Goal: Task Accomplishment & Management: Use online tool/utility

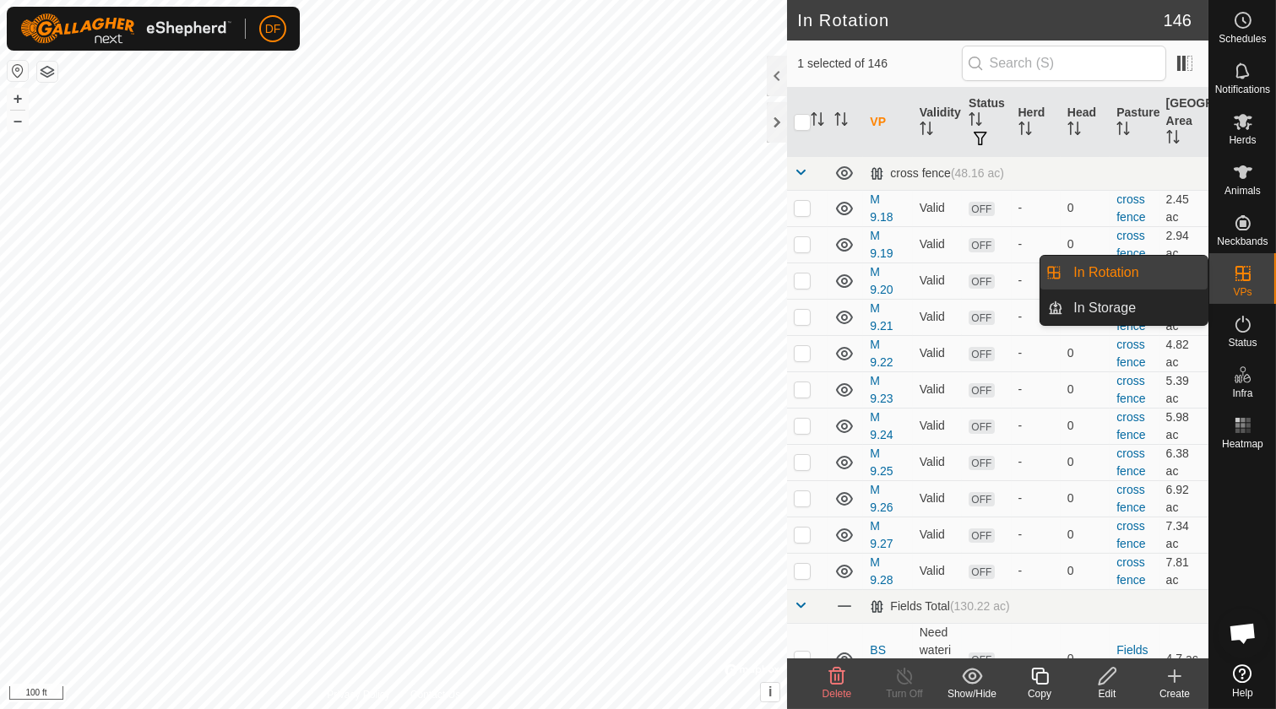
click at [1110, 276] on link "In Rotation" at bounding box center [1135, 273] width 144 height 34
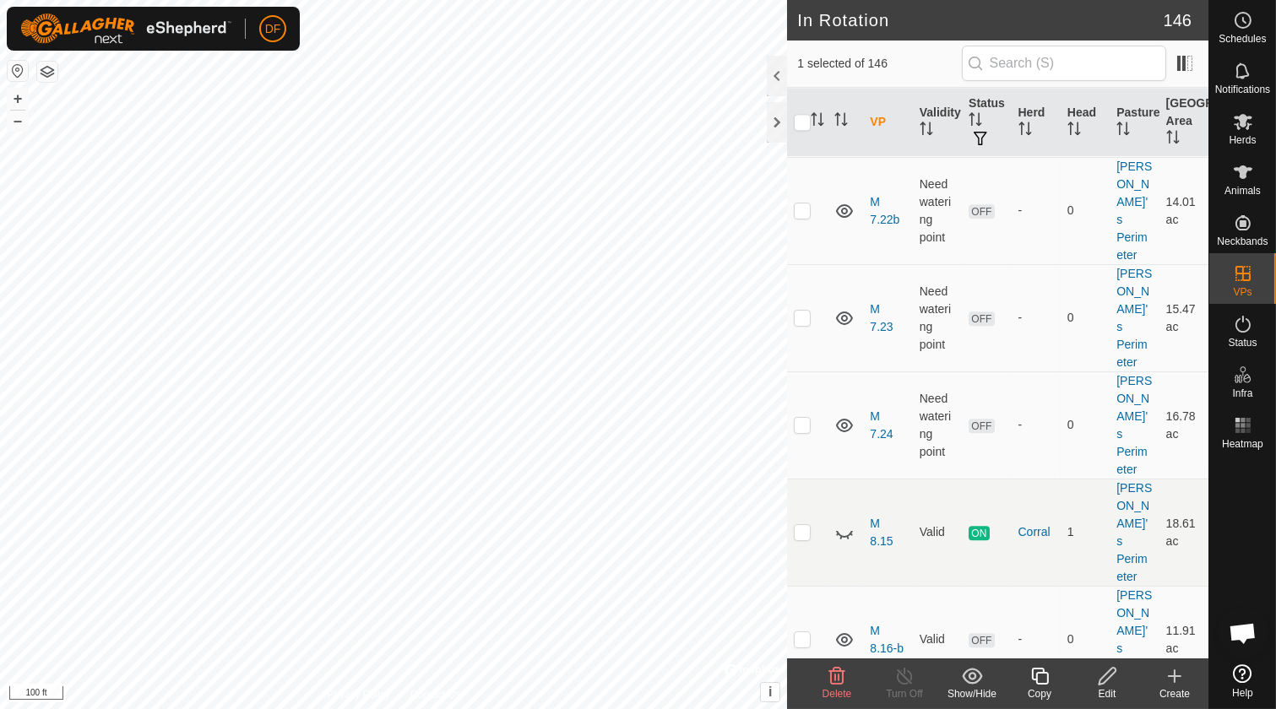
scroll to position [7998, 0]
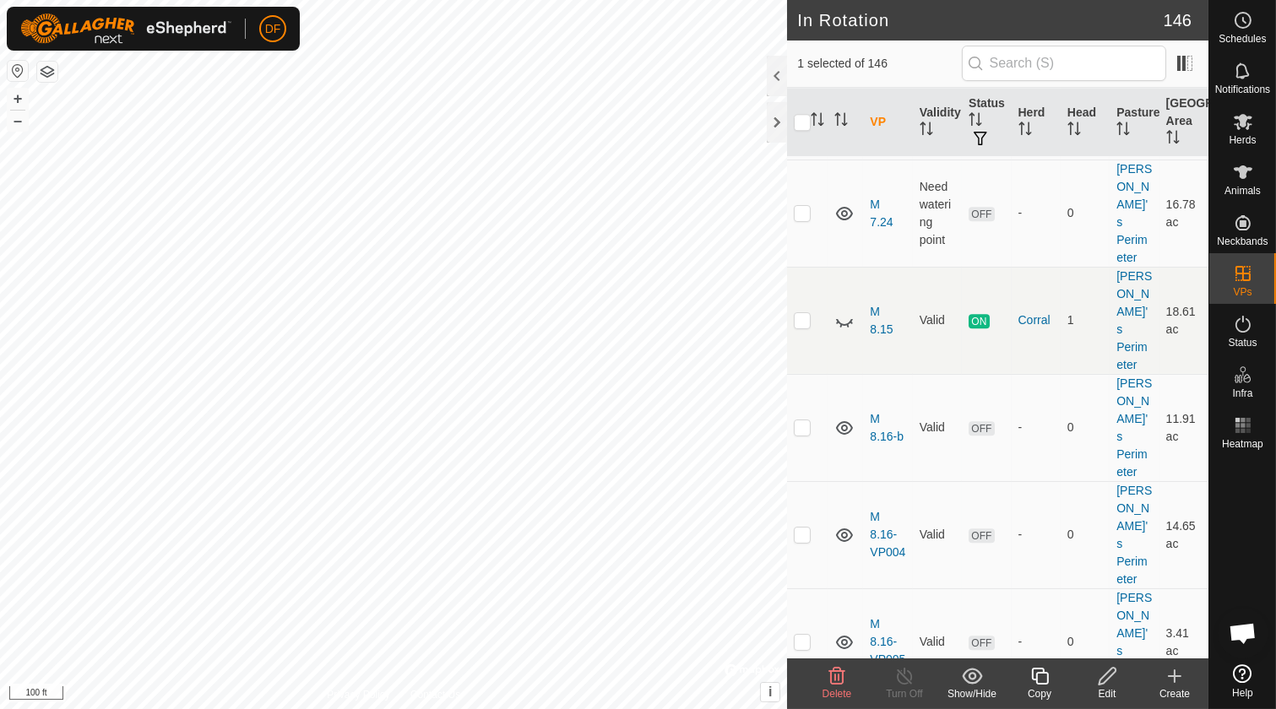
click at [1107, 676] on icon at bounding box center [1107, 676] width 21 height 20
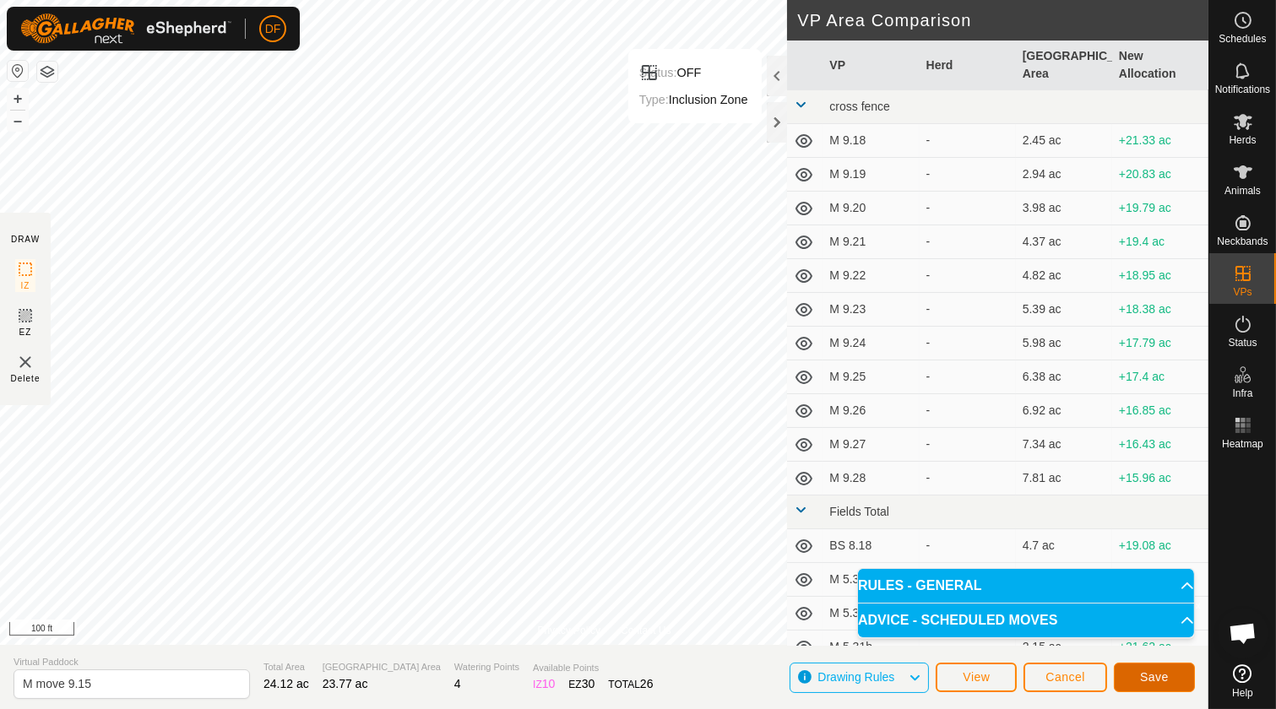
click at [1159, 675] on span "Save" at bounding box center [1154, 677] width 29 height 14
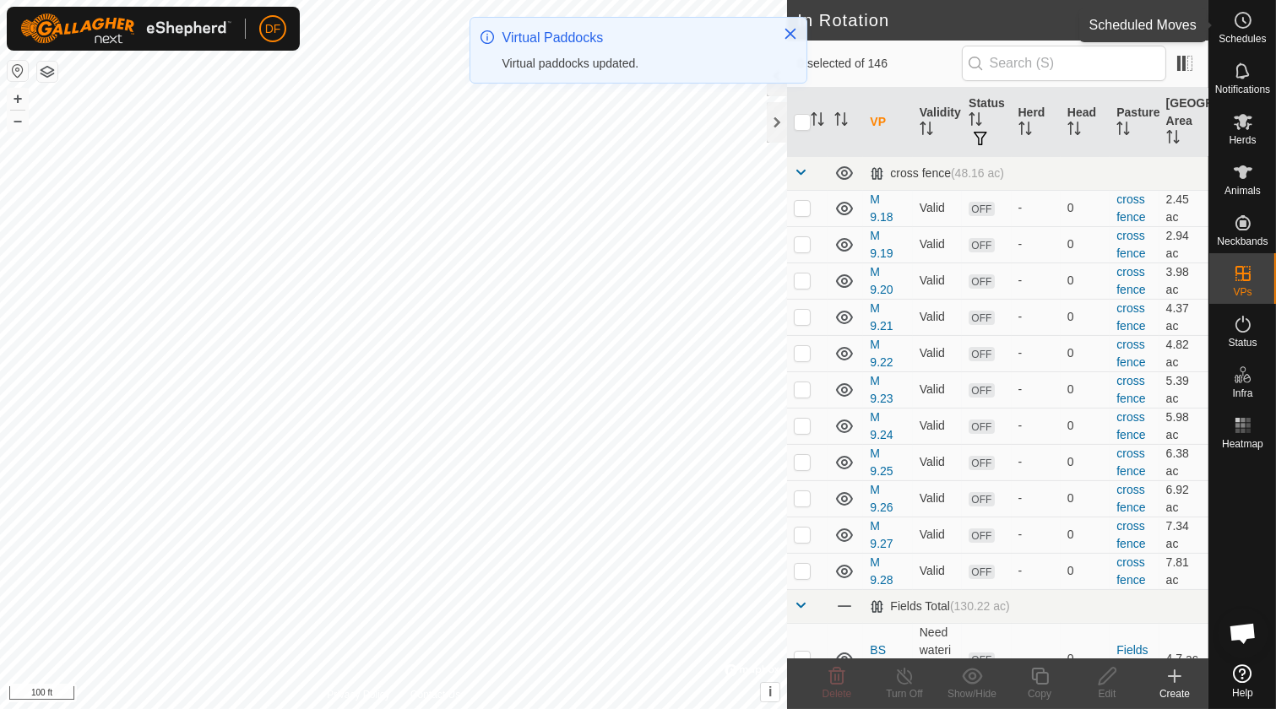
click at [1248, 28] on icon at bounding box center [1243, 20] width 20 height 20
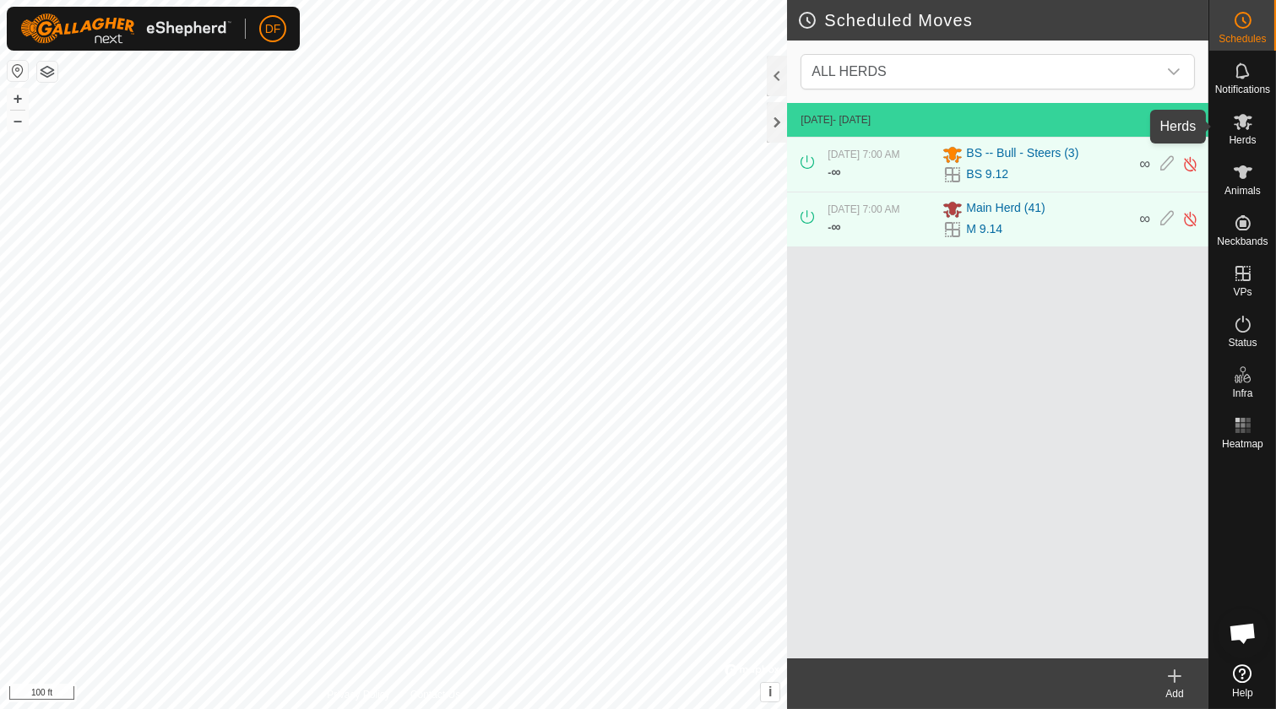
click at [1241, 123] on icon at bounding box center [1243, 122] width 19 height 16
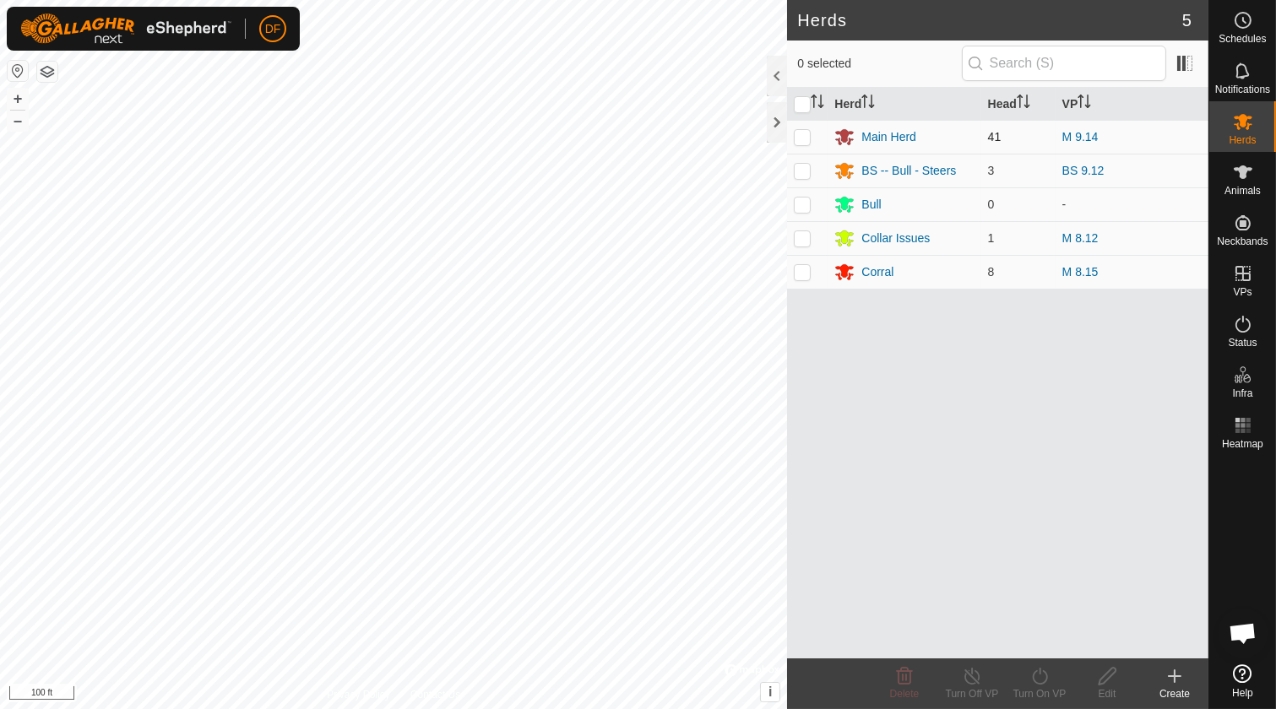
click at [800, 135] on p-checkbox at bounding box center [802, 137] width 17 height 14
checkbox input "true"
click at [1029, 678] on icon at bounding box center [1039, 676] width 21 height 20
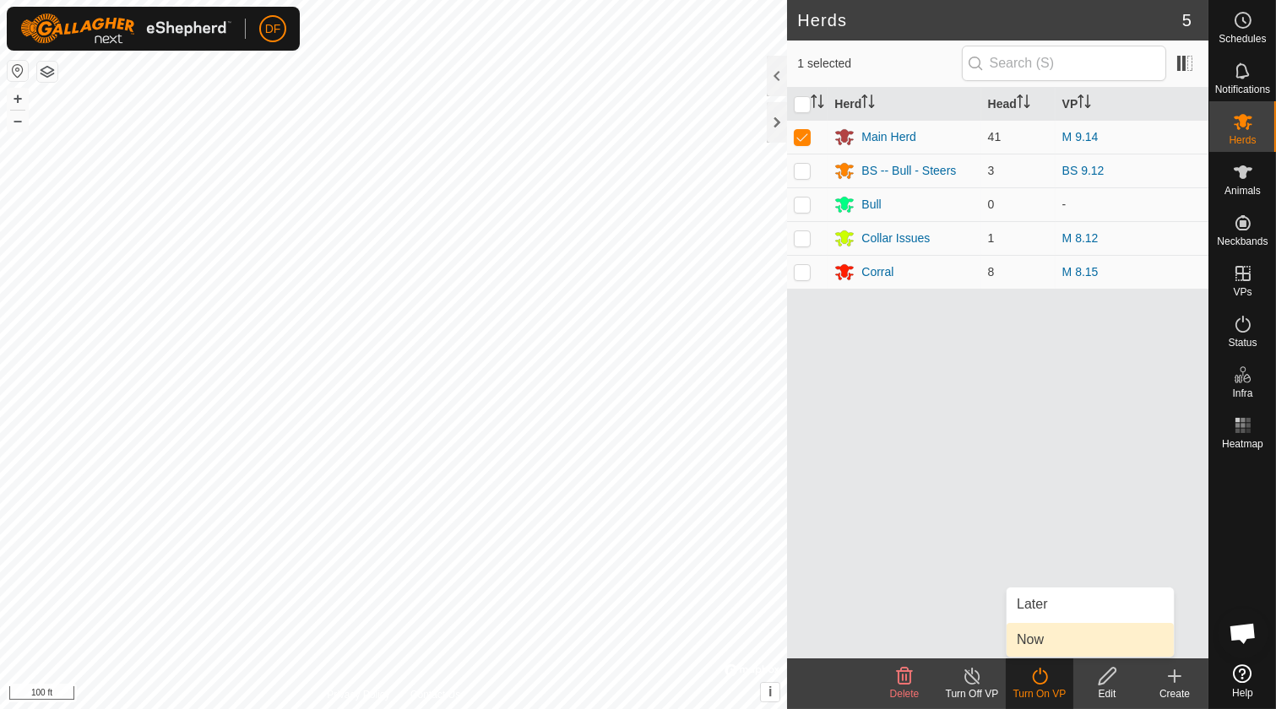
click at [1036, 638] on link "Now" at bounding box center [1090, 640] width 167 height 34
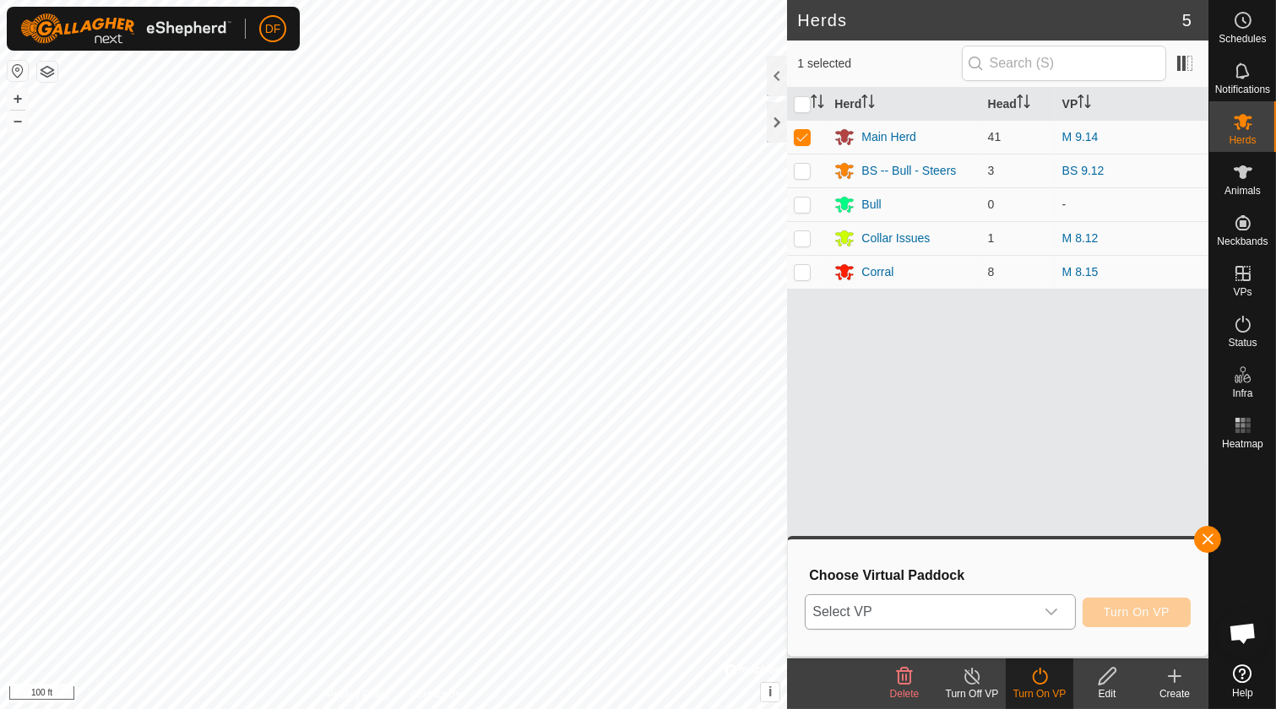
click at [1056, 611] on icon "dropdown trigger" at bounding box center [1052, 612] width 14 height 14
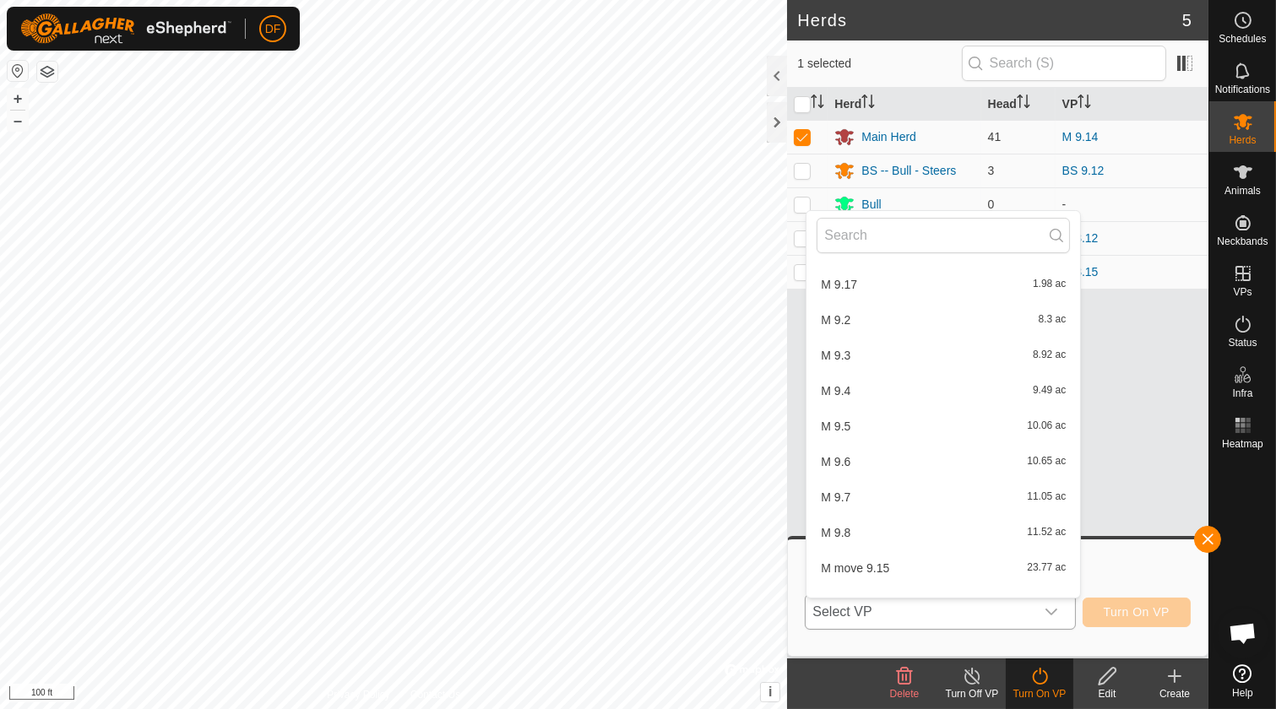
scroll to position [4992, 0]
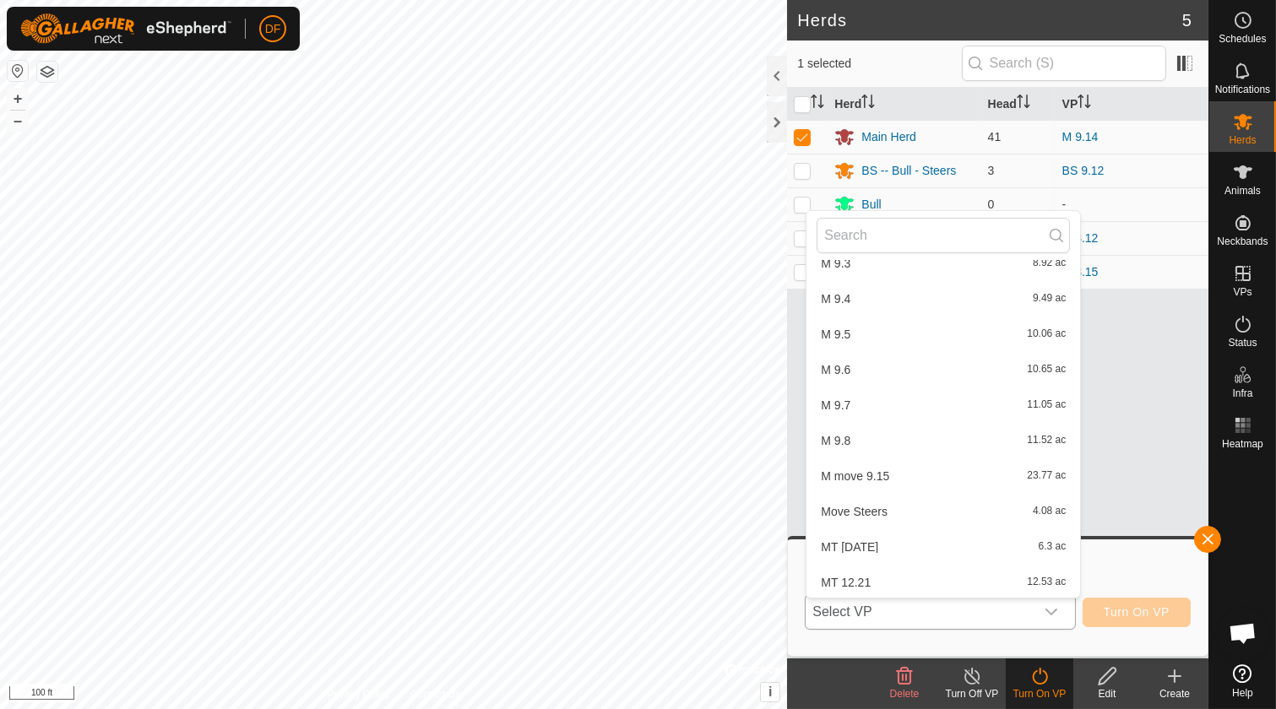
click at [865, 475] on li "M move 9.15 23.77 ac" at bounding box center [943, 476] width 274 height 34
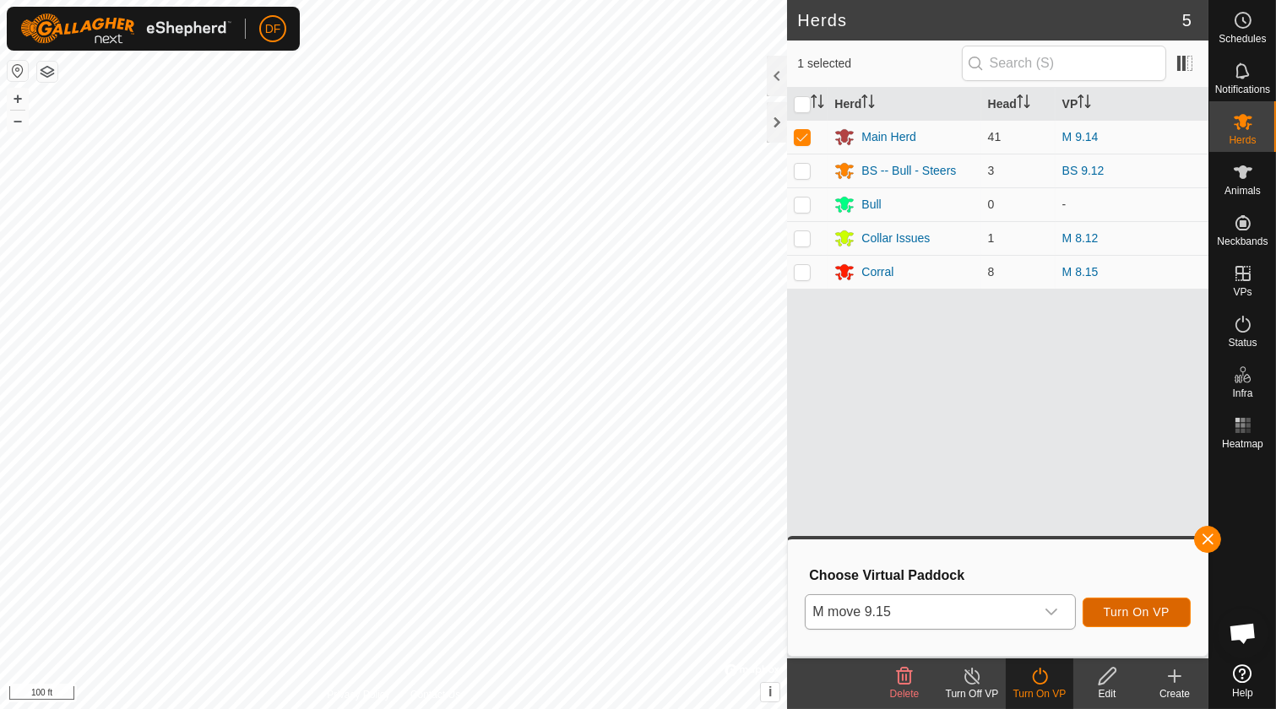
click at [1136, 613] on span "Turn On VP" at bounding box center [1137, 612] width 66 height 14
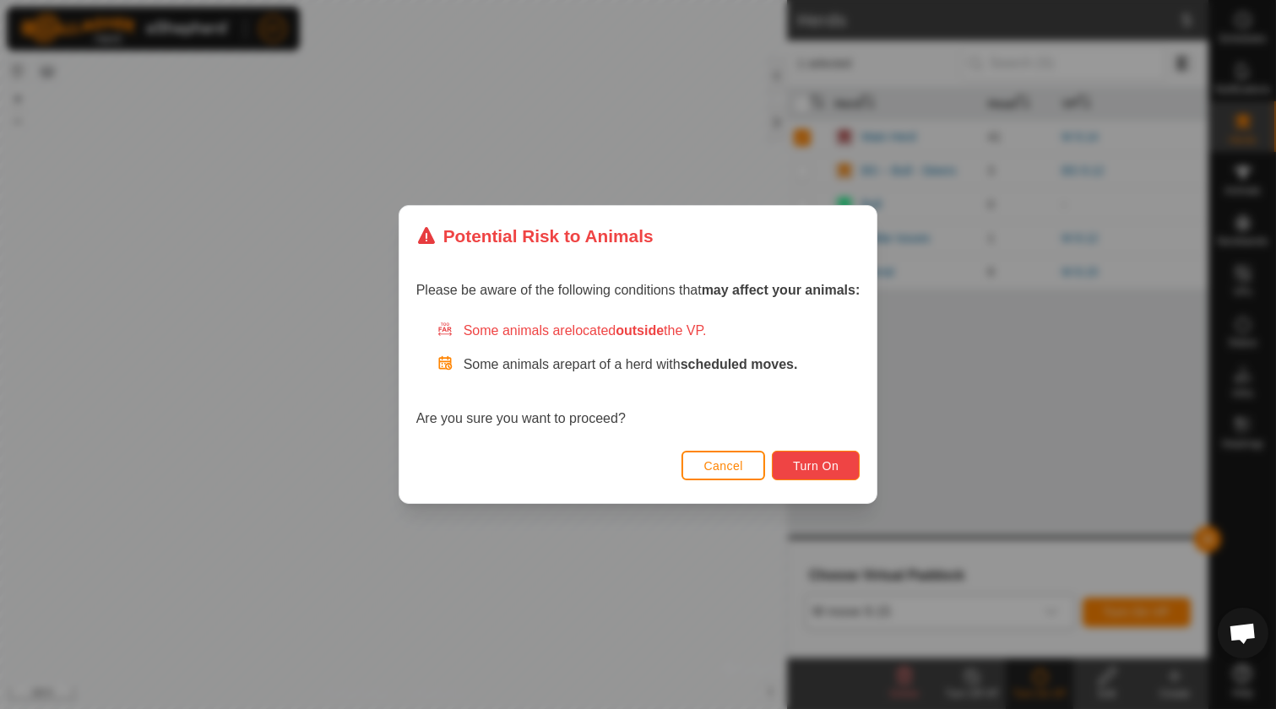
click at [815, 467] on span "Turn On" at bounding box center [816, 466] width 46 height 14
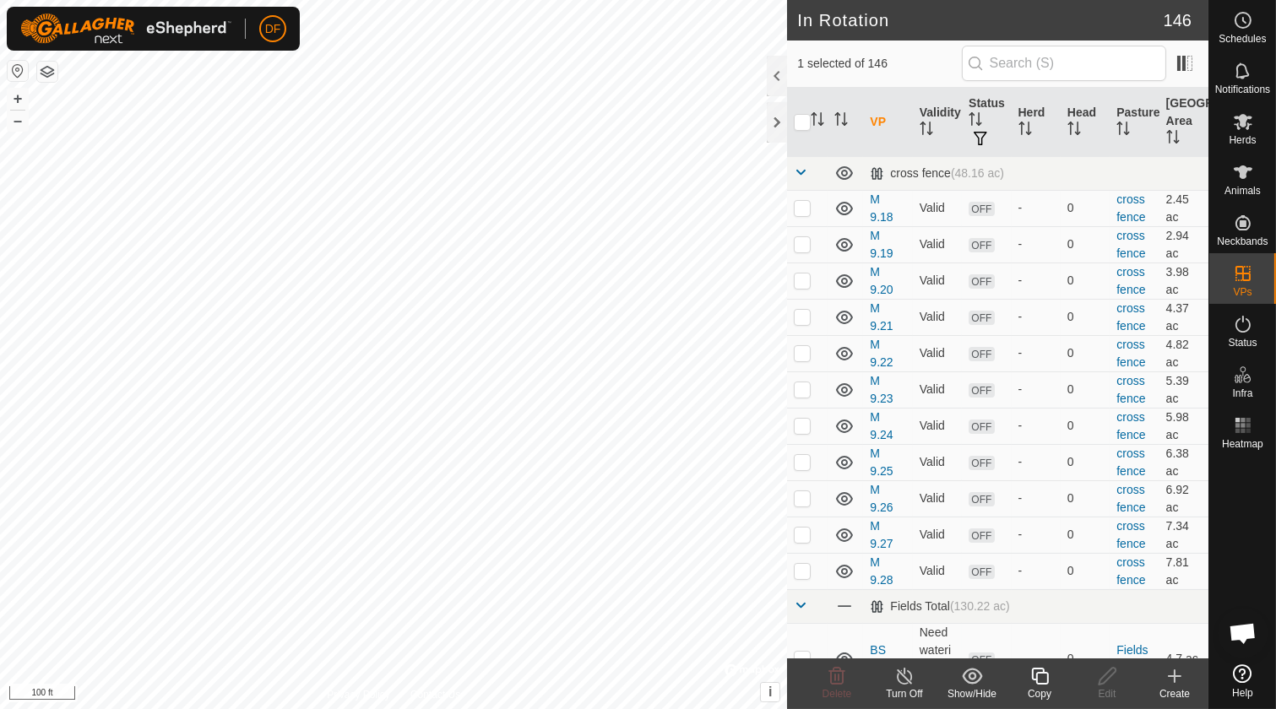
click at [1038, 682] on icon at bounding box center [1039, 676] width 21 height 20
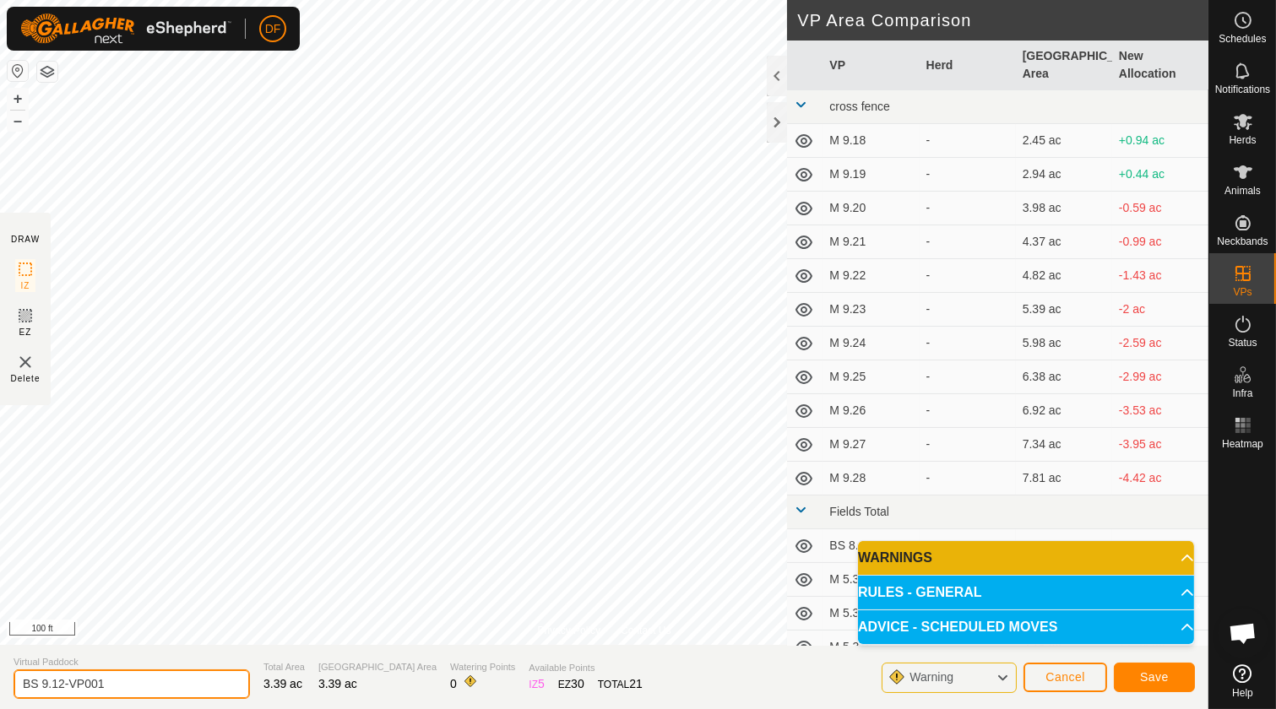
drag, startPoint x: 121, startPoint y: 686, endPoint x: -4, endPoint y: 686, distance: 125.0
click at [0, 686] on html "DF Schedules Notifications Herds Animals Neckbands VPs Status Infra Heatmap Hel…" at bounding box center [638, 354] width 1276 height 709
click at [135, 685] on input "BS 9.12-VP001" at bounding box center [132, 685] width 236 height 30
type input "BS 9.15"
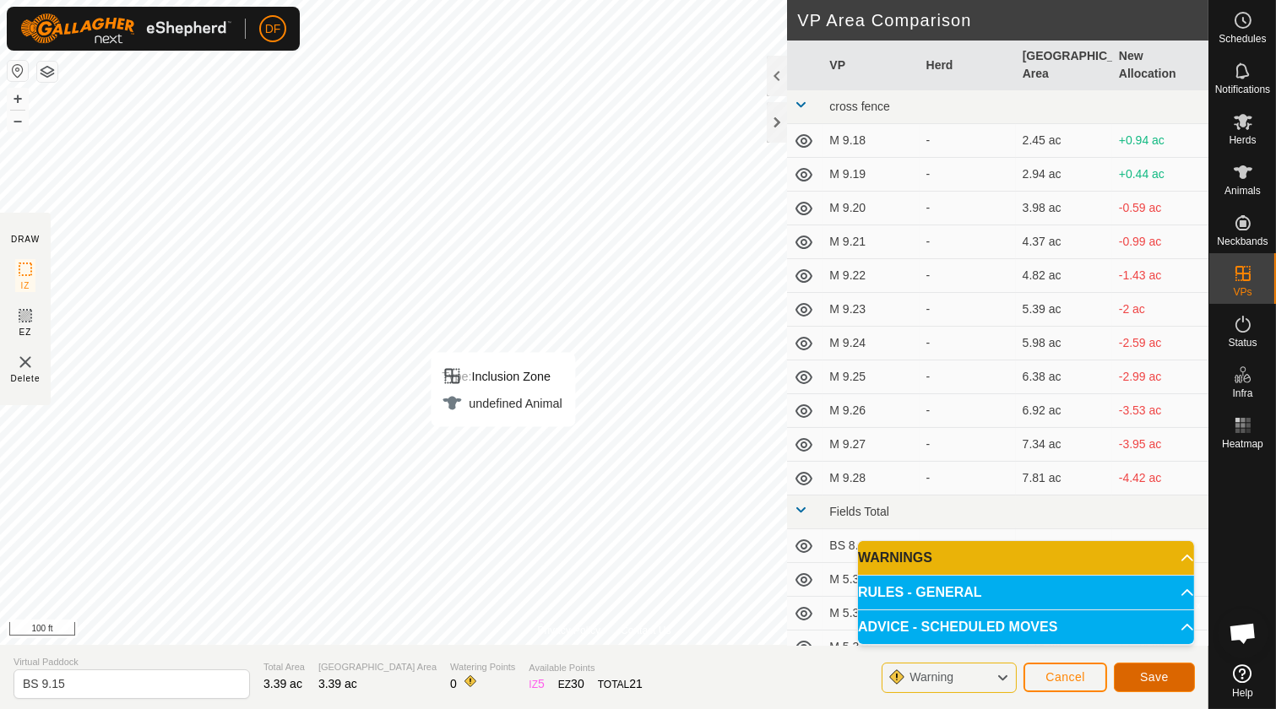
click at [1154, 673] on span "Save" at bounding box center [1154, 677] width 29 height 14
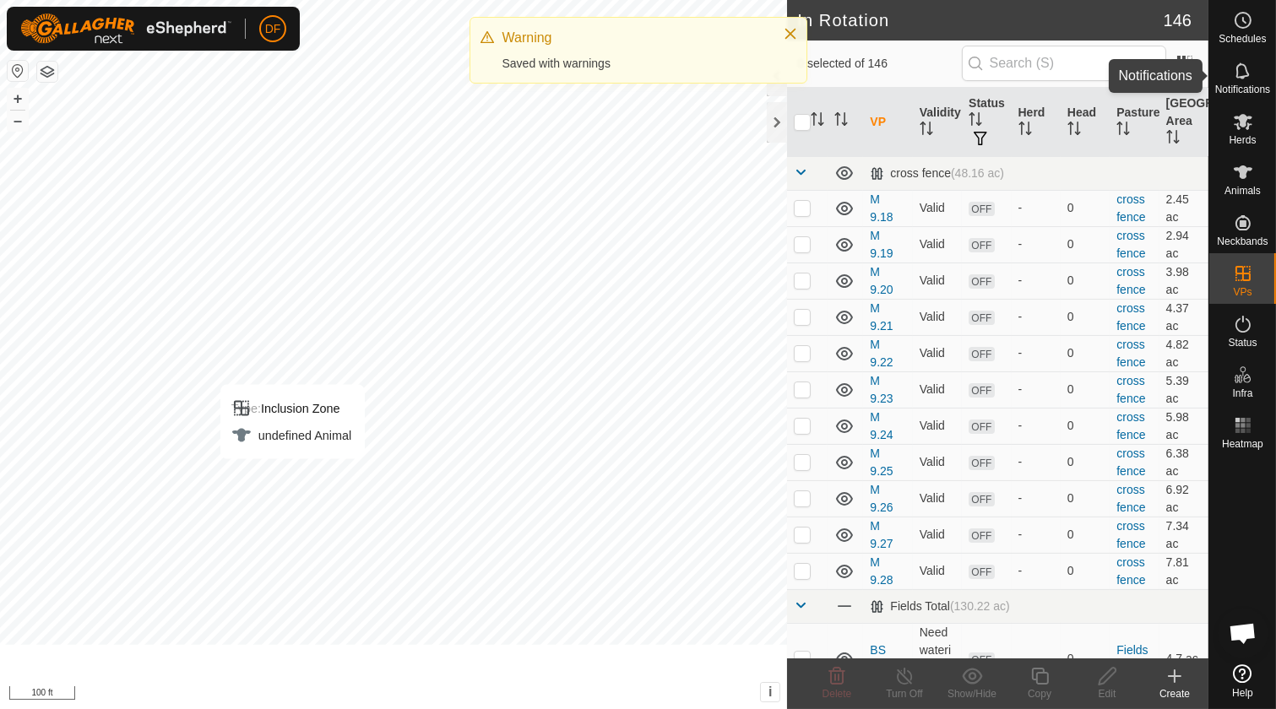
click at [1240, 127] on icon at bounding box center [1243, 121] width 20 height 20
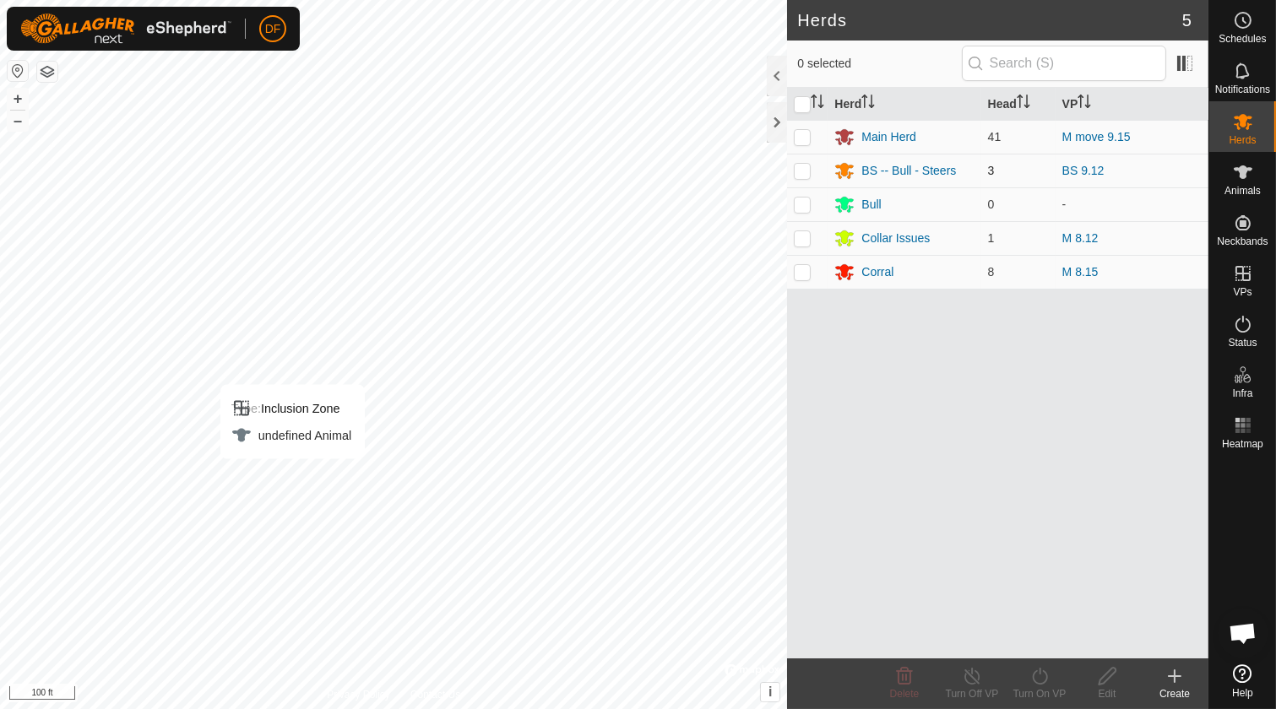
click at [800, 169] on p-checkbox at bounding box center [802, 171] width 17 height 14
checkbox input "true"
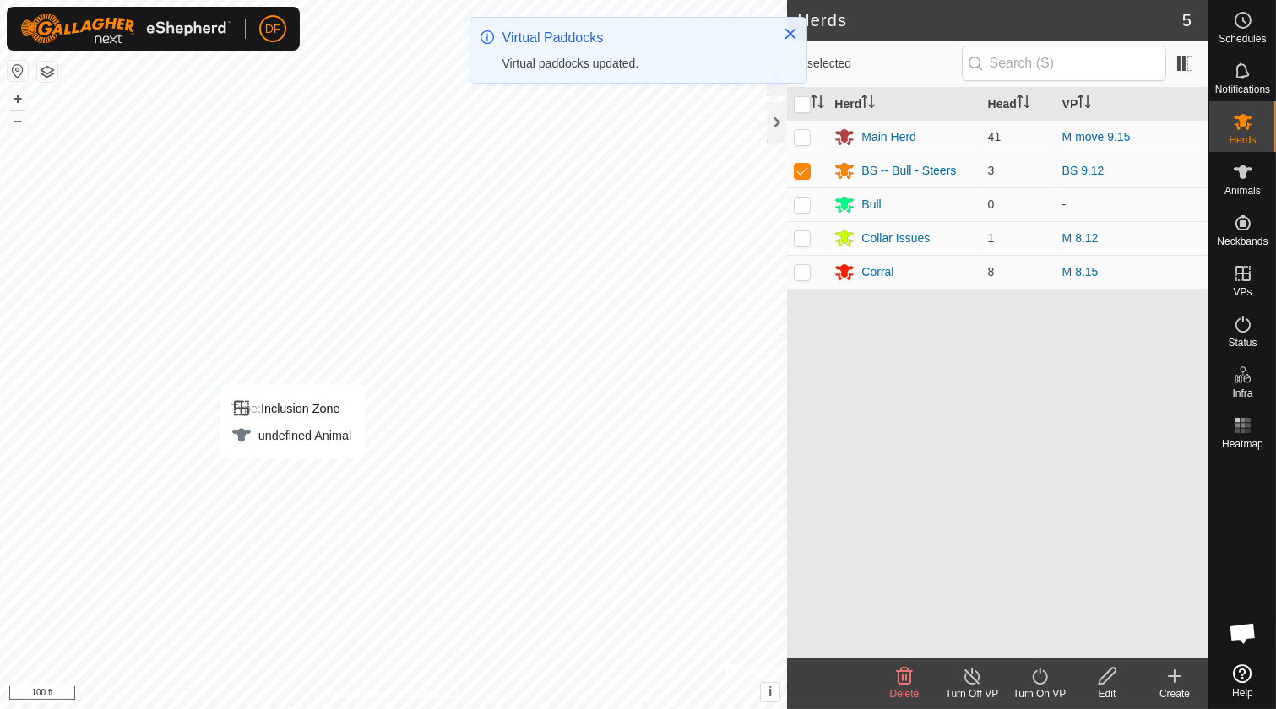
click at [1039, 681] on icon at bounding box center [1039, 676] width 21 height 20
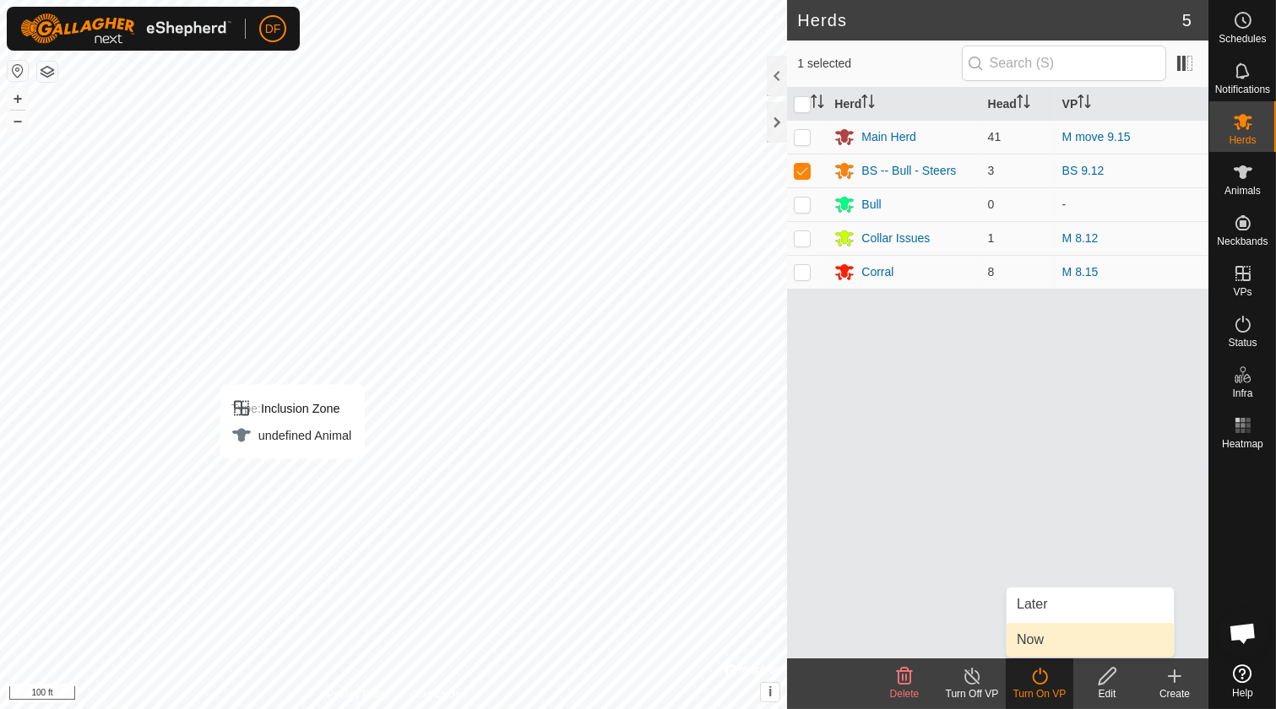
click at [1037, 646] on link "Now" at bounding box center [1090, 640] width 167 height 34
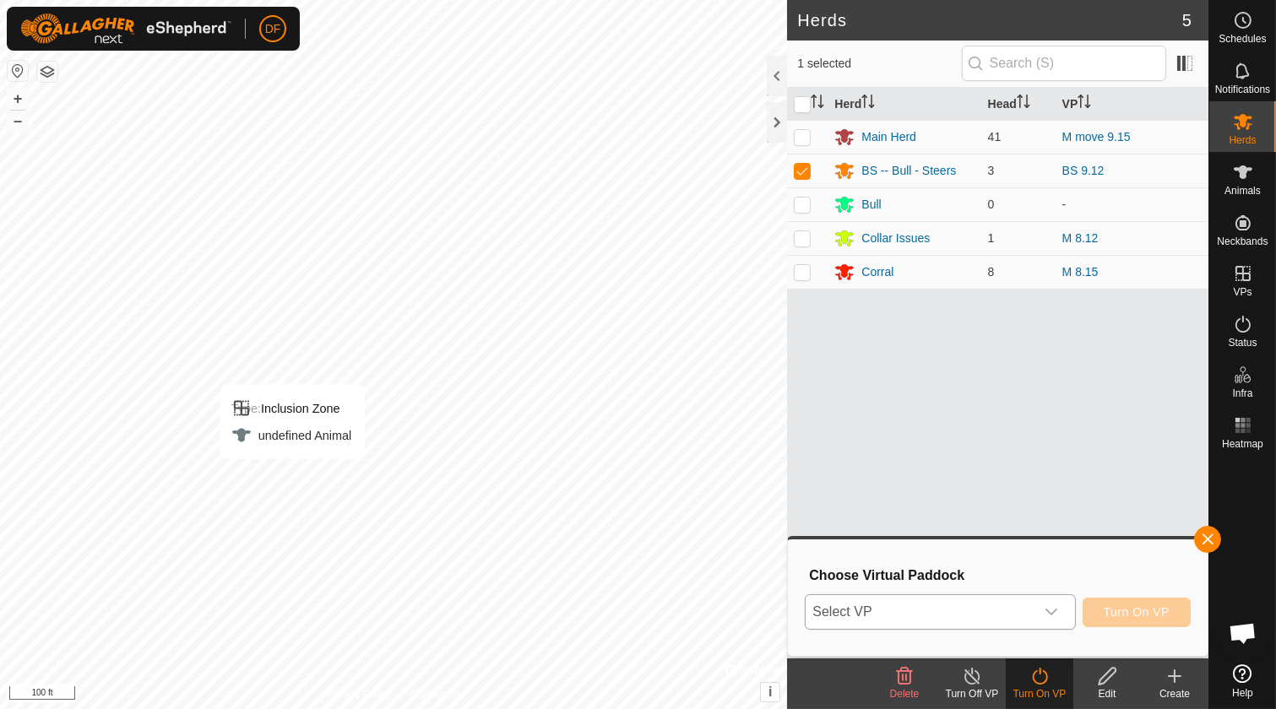
click at [1058, 608] on icon "dropdown trigger" at bounding box center [1052, 612] width 14 height 14
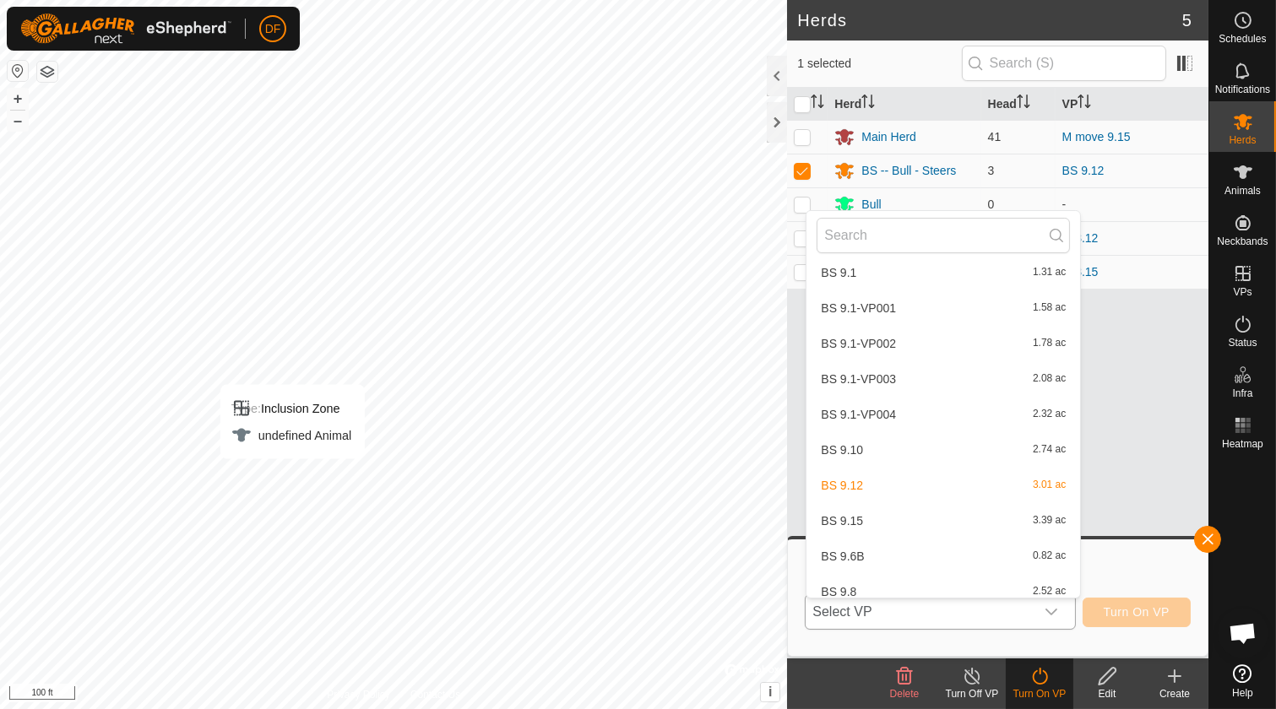
scroll to position [3694, 0]
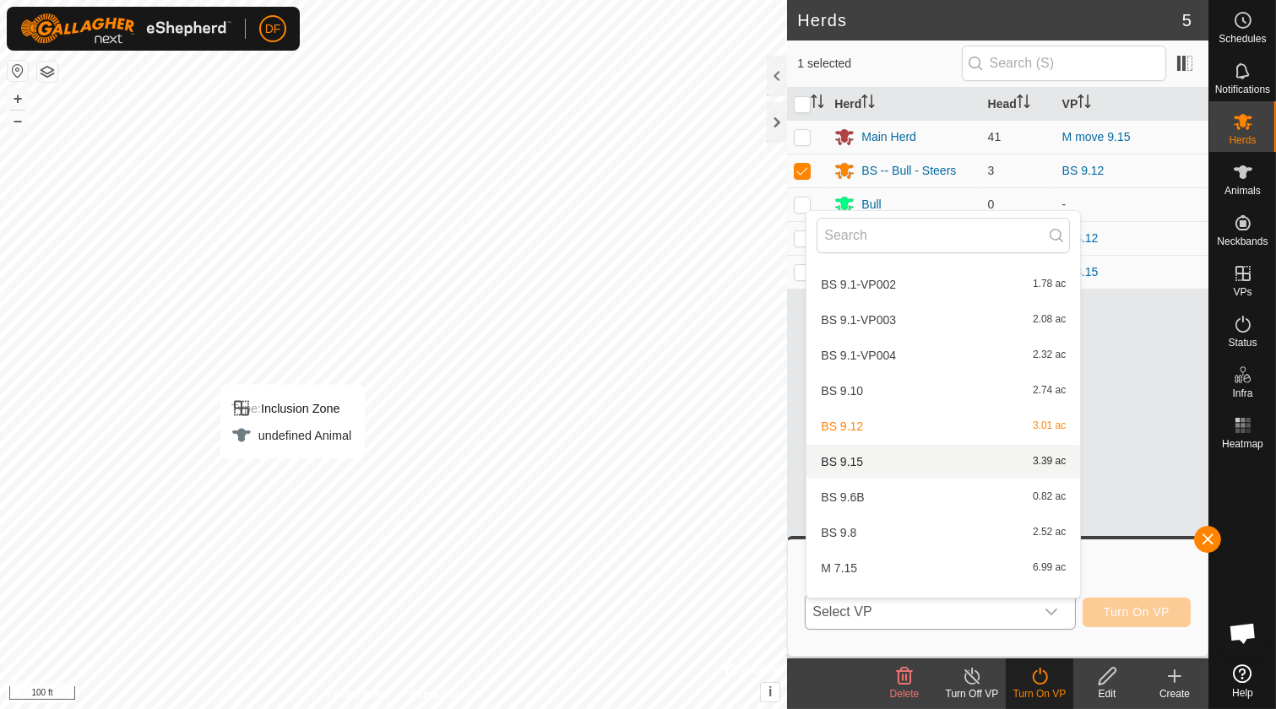
click at [848, 454] on li "BS 9.15 3.39 ac" at bounding box center [943, 462] width 274 height 34
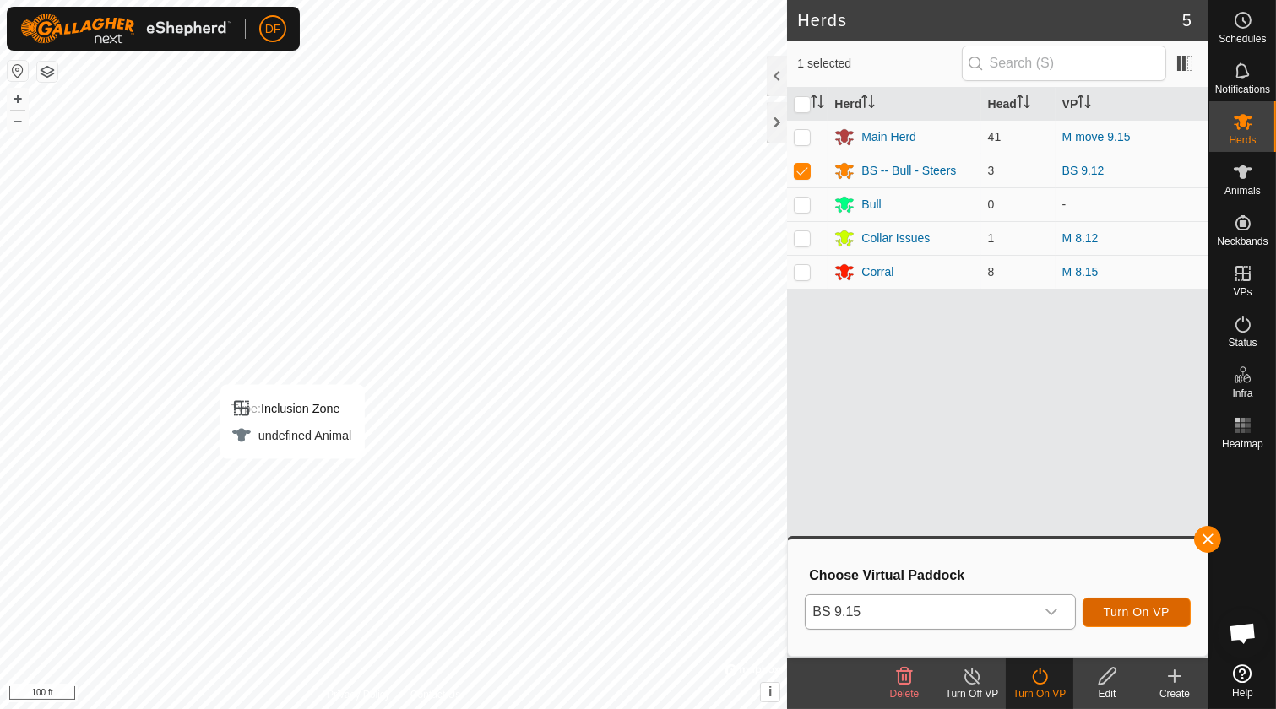
click at [1134, 611] on span "Turn On VP" at bounding box center [1137, 612] width 66 height 14
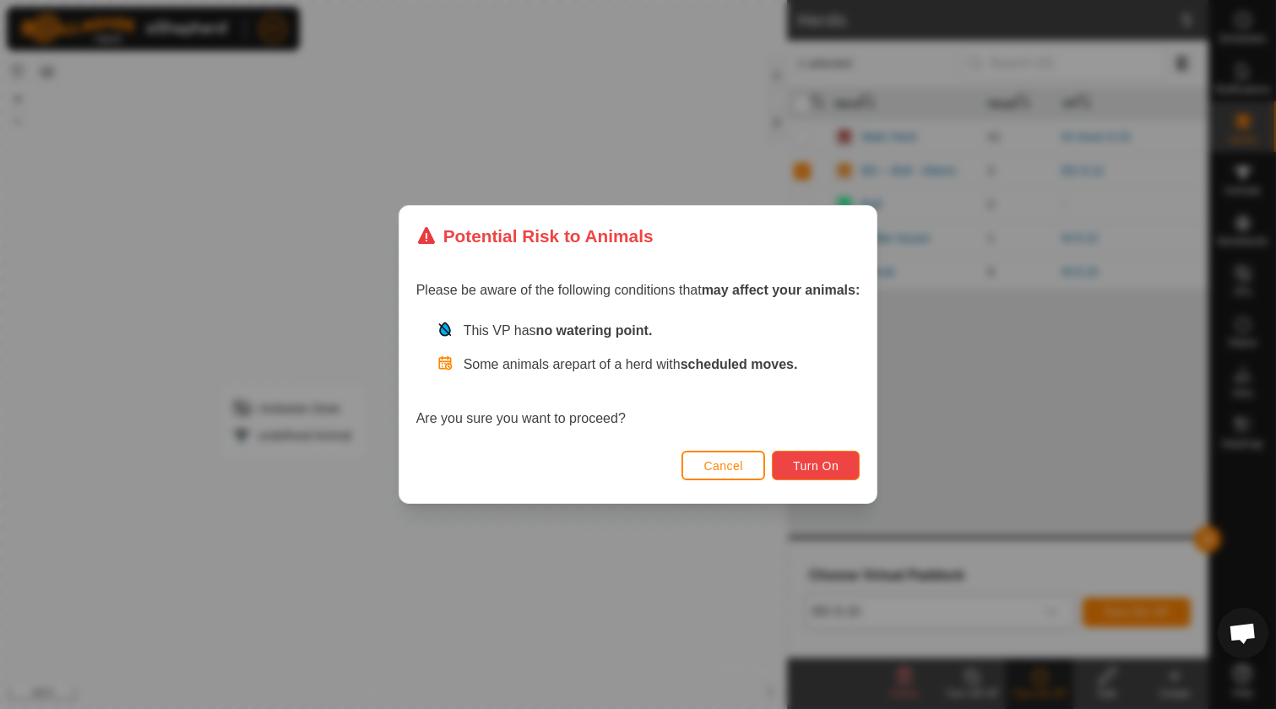
click at [820, 471] on span "Turn On" at bounding box center [816, 466] width 46 height 14
